Goal: Navigation & Orientation: Find specific page/section

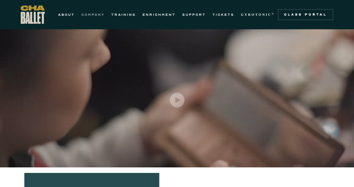
click at [99, 15] on link "COMPANY" at bounding box center [92, 14] width 23 height 7
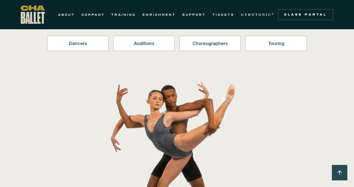
scroll to position [88, 0]
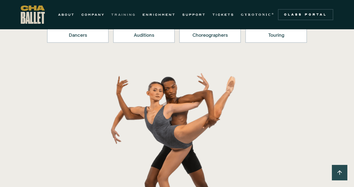
click at [120, 12] on link "TRAINING" at bounding box center [123, 14] width 25 height 7
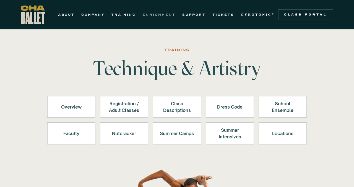
click at [165, 15] on link "ENRICHMENT" at bounding box center [158, 14] width 33 height 7
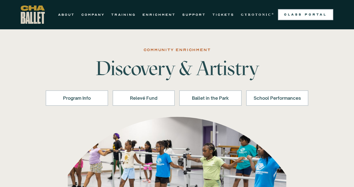
click at [294, 15] on div "Class Portal" at bounding box center [305, 14] width 49 height 4
